Goal: Check status: Check status

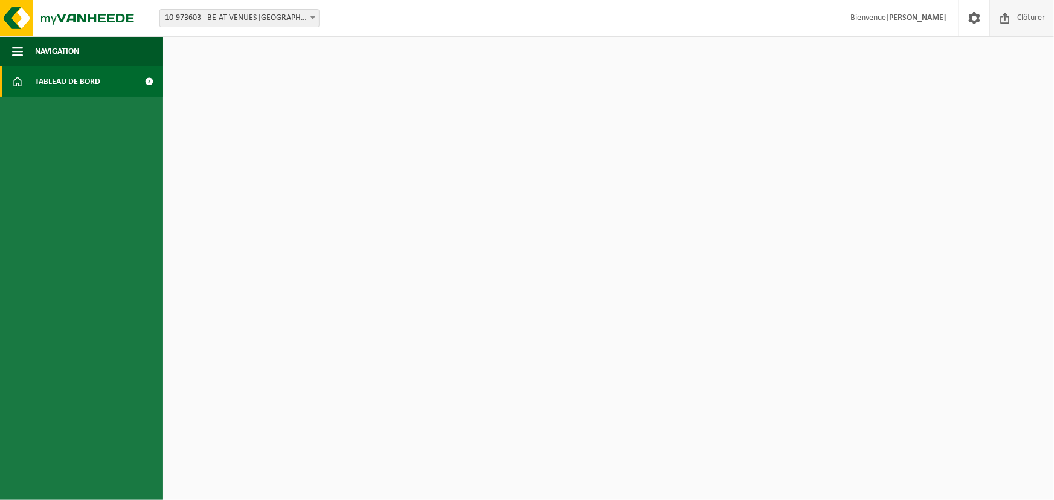
click at [1029, 20] on span "Clôturer" at bounding box center [1031, 18] width 34 height 36
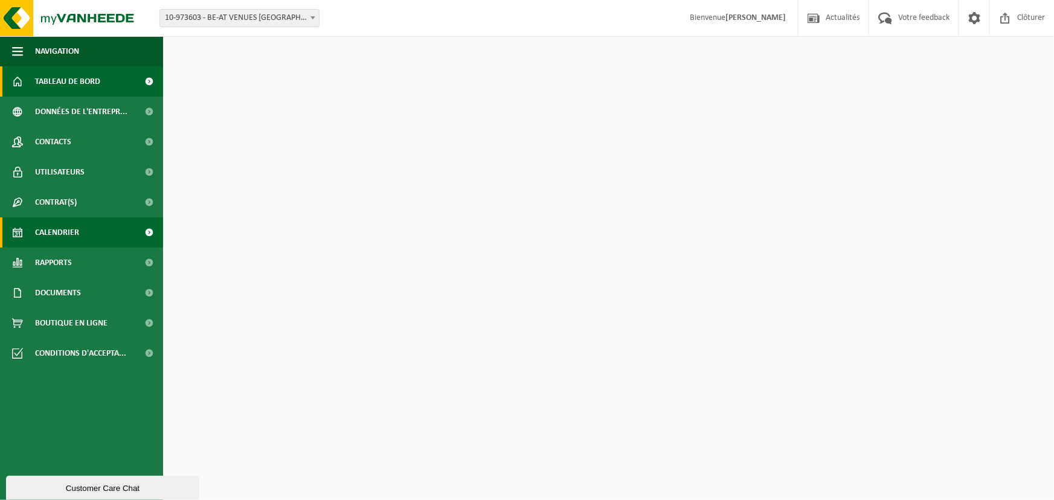
click at [64, 226] on span "Calendrier" at bounding box center [57, 232] width 44 height 30
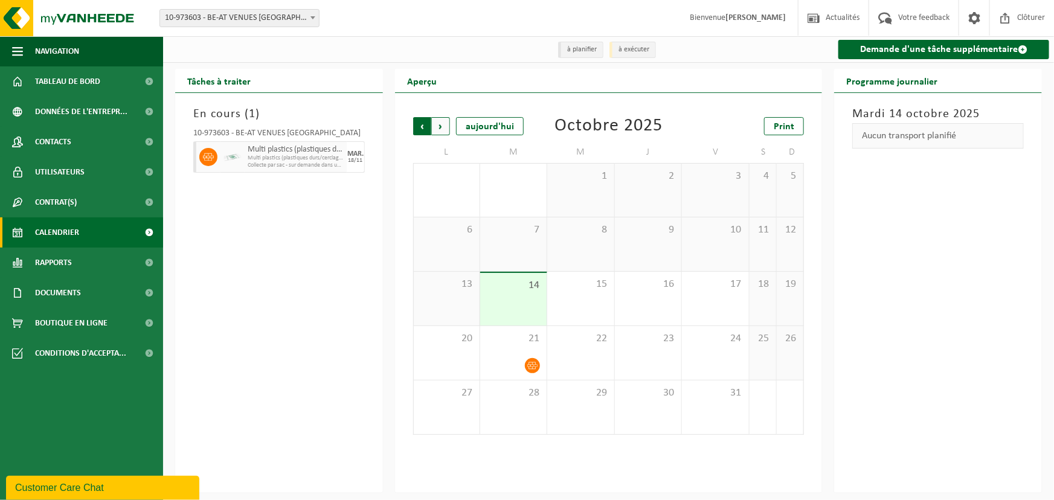
click at [443, 130] on span "Suivant" at bounding box center [441, 126] width 18 height 18
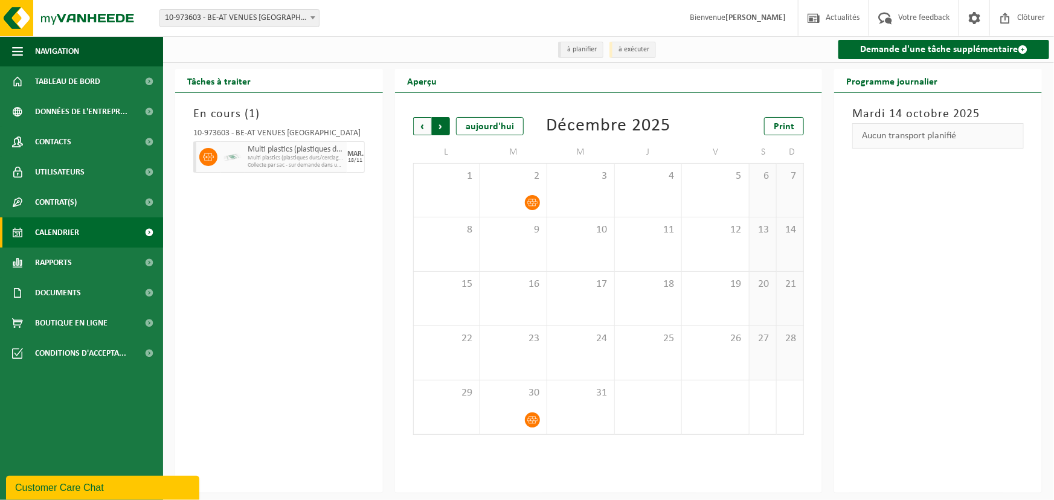
click at [423, 130] on span "Précédent" at bounding box center [422, 126] width 18 height 18
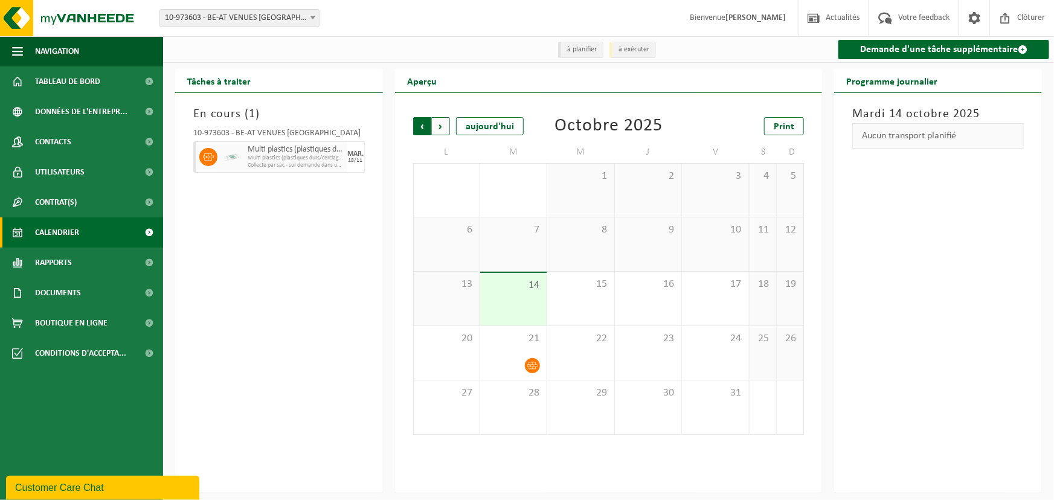
click at [447, 129] on span "Suivant" at bounding box center [441, 126] width 18 height 18
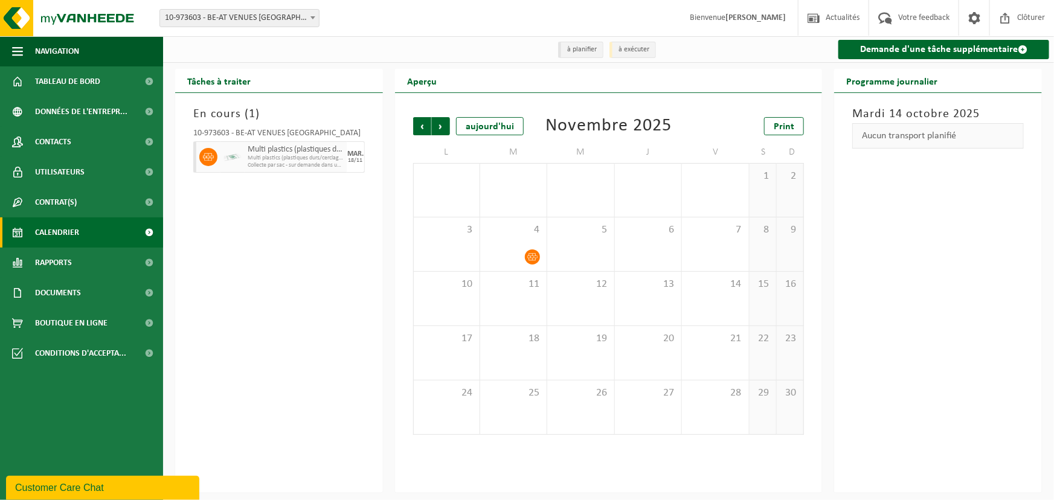
drag, startPoint x: 389, startPoint y: 237, endPoint x: 453, endPoint y: 144, distance: 112.9
click at [389, 237] on div "Aperçu Précédent Suivant [DATE] [DATE] Print L M M J V S D 27 28 29 30 31 1 2 3…" at bounding box center [609, 281] width 440 height 424
click at [429, 123] on span "Précédent" at bounding box center [422, 126] width 18 height 18
